Goal: Transaction & Acquisition: Purchase product/service

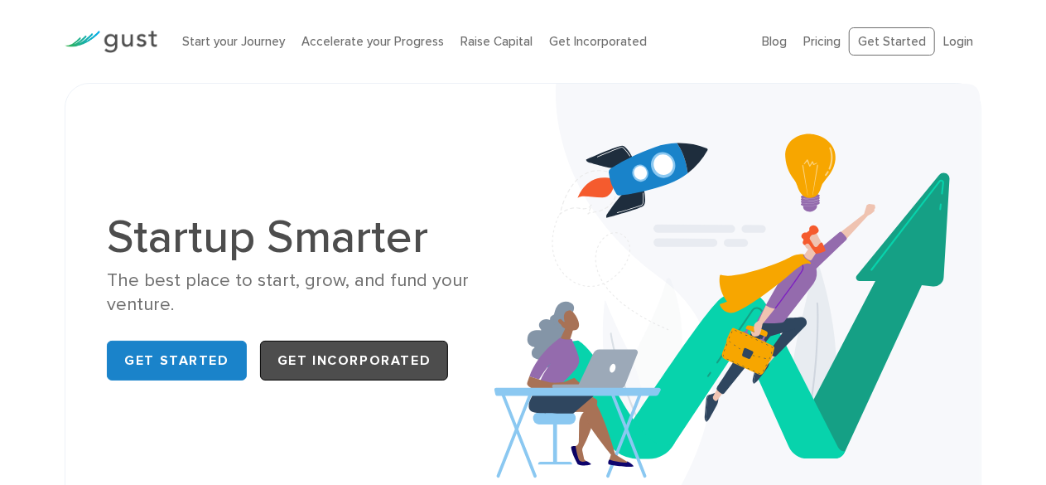
click at [383, 365] on link "Get Incorporated" at bounding box center [354, 360] width 189 height 40
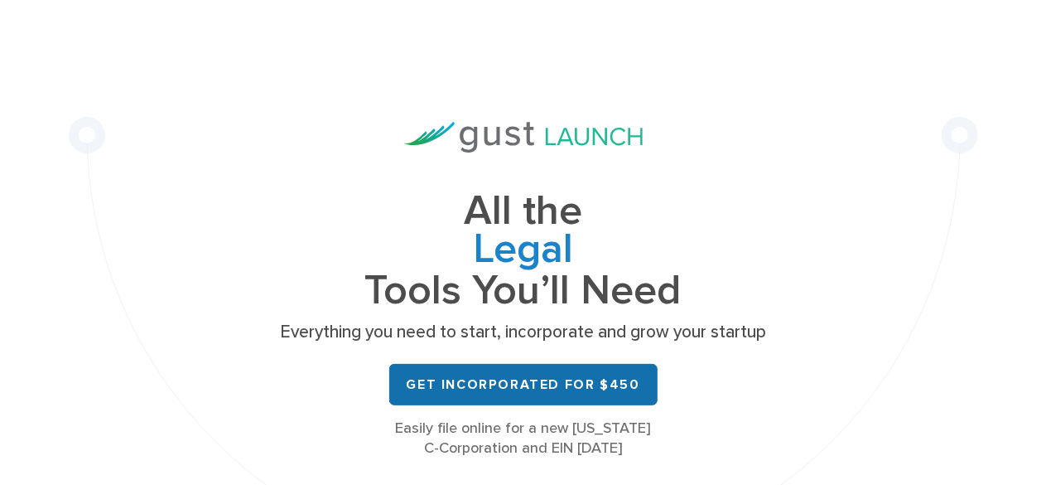
scroll to position [166, 0]
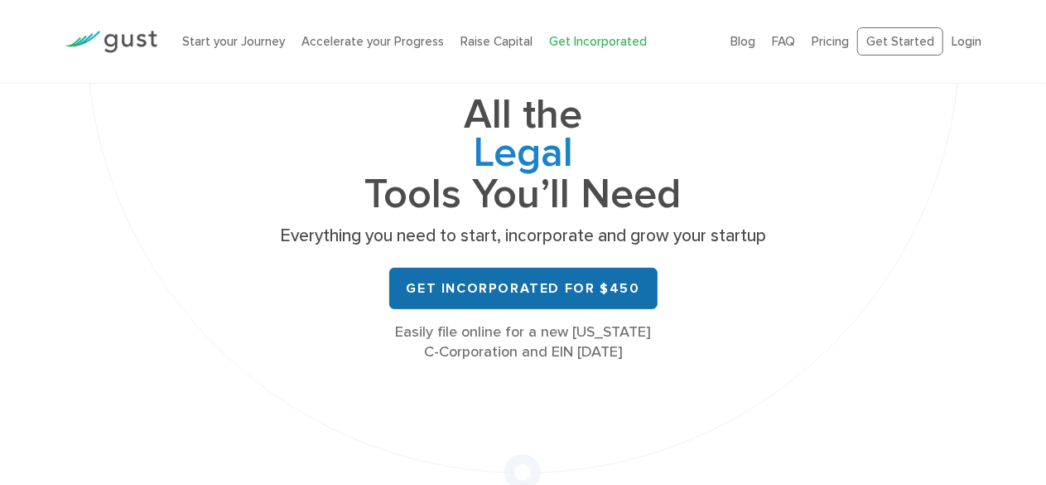
click at [534, 292] on link "Get Incorporated for $450" at bounding box center [523, 288] width 268 height 41
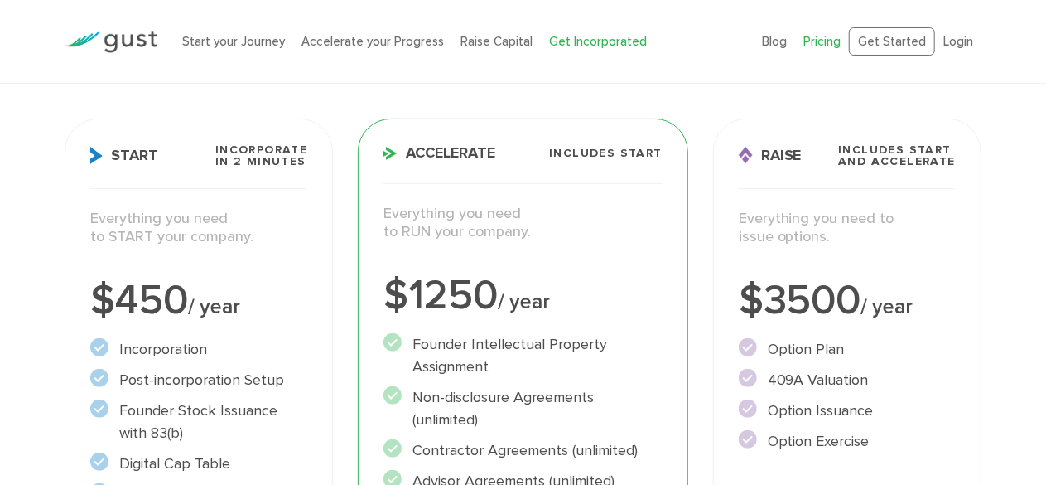
click at [601, 38] on link "Get Incorporated" at bounding box center [598, 41] width 98 height 15
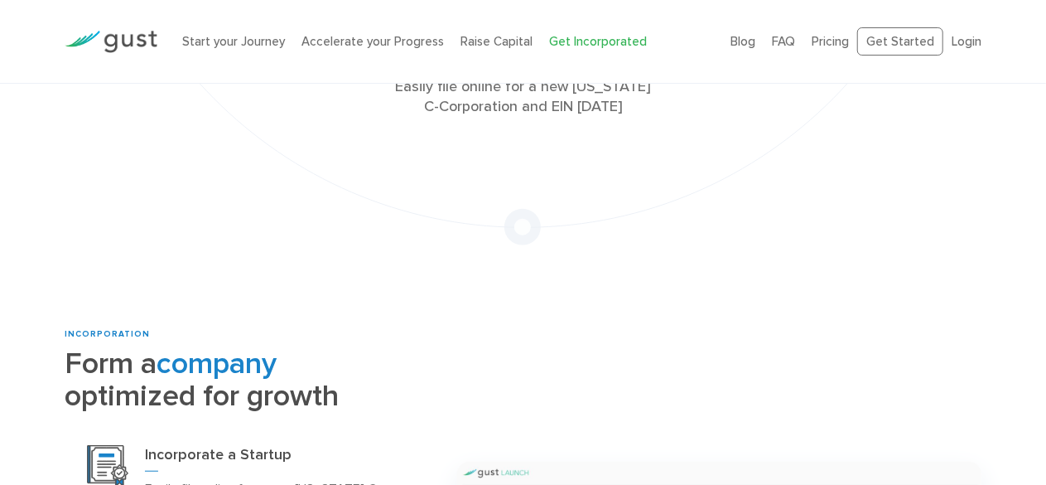
scroll to position [331, 0]
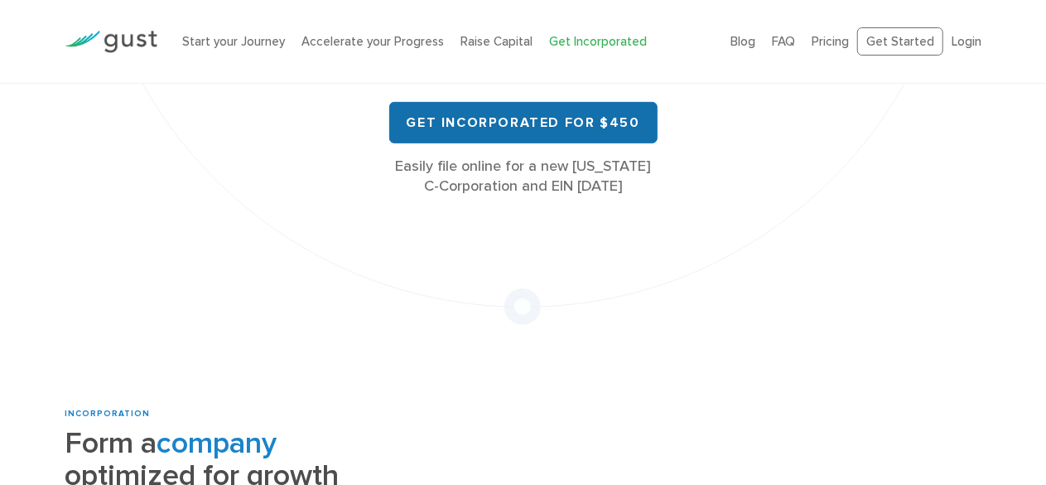
click at [562, 134] on link "Get Incorporated for $450" at bounding box center [523, 122] width 268 height 41
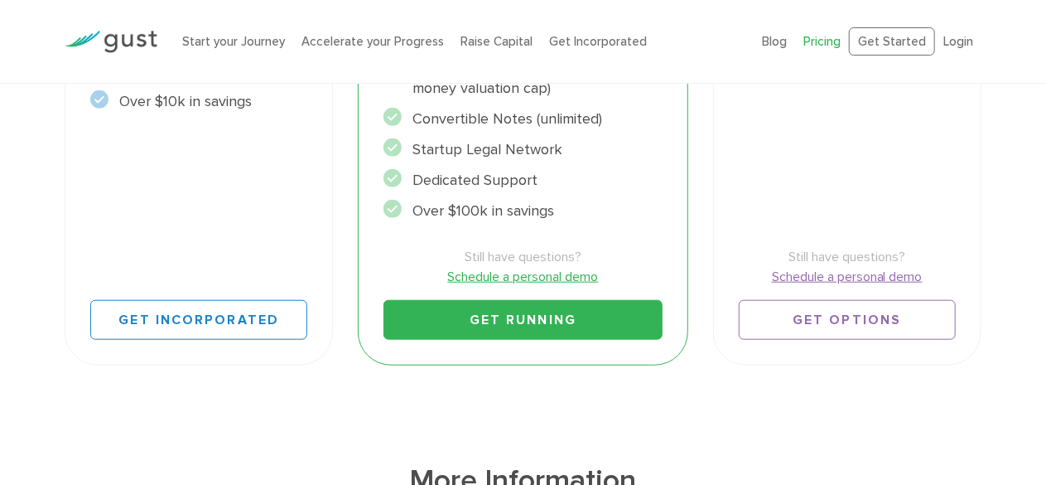
scroll to position [745, 0]
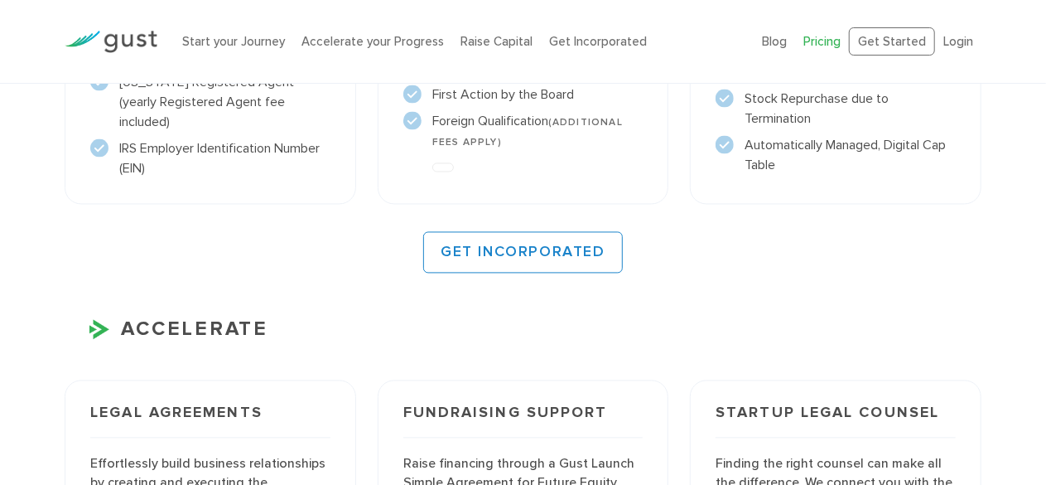
scroll to position [1574, 0]
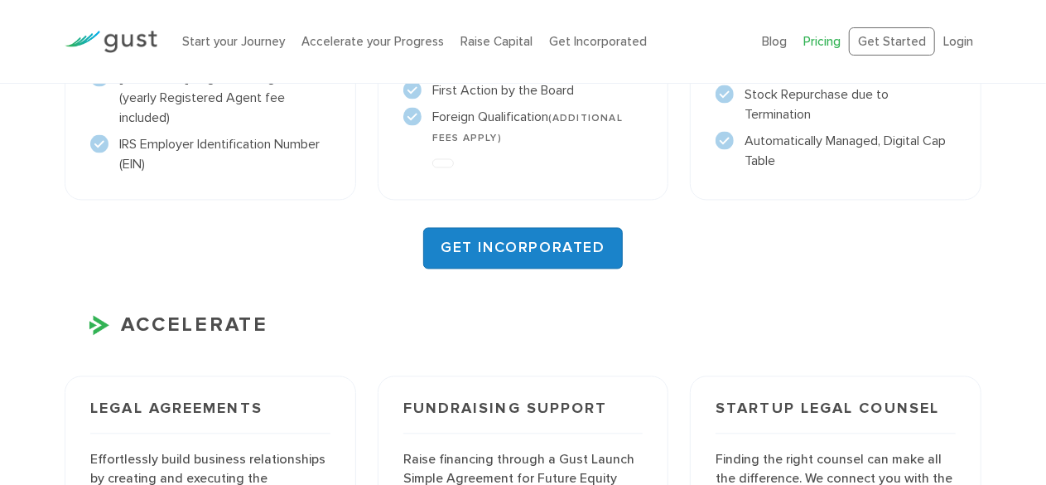
click at [555, 239] on link "GET INCORPORATED" at bounding box center [523, 247] width 200 height 41
